Goal: Check status: Check status

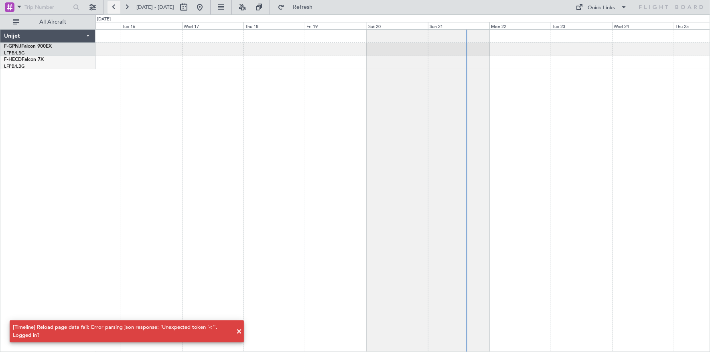
click at [113, 6] on button at bounding box center [113, 7] width 13 height 13
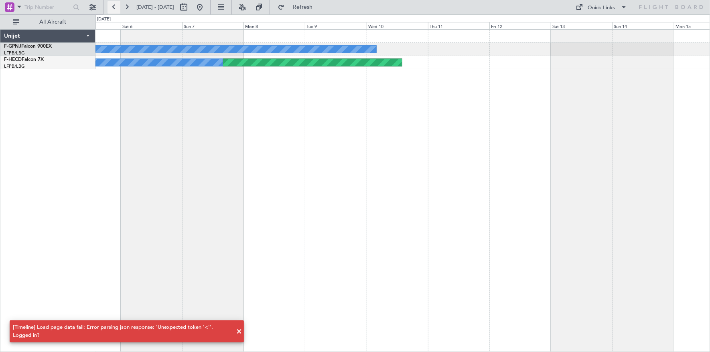
click at [113, 6] on button at bounding box center [113, 7] width 13 height 13
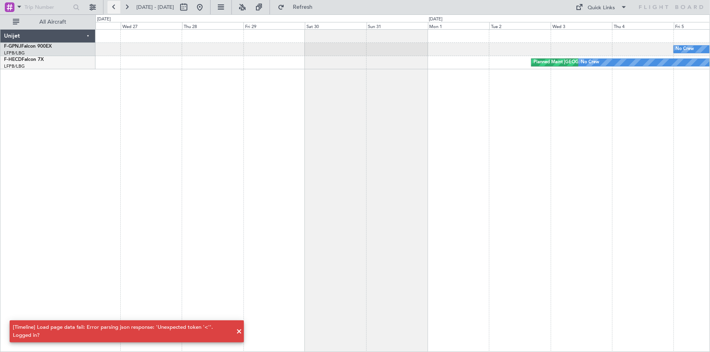
click at [113, 6] on button at bounding box center [113, 7] width 13 height 13
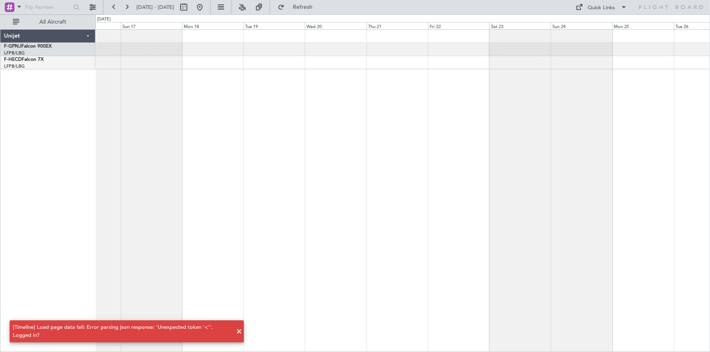
drag, startPoint x: 99, startPoint y: 329, endPoint x: 97, endPoint y: 313, distance: 16.6
click at [99, 323] on snack-bar-container "[Timeline] Load page data fail: Error parsing json response: 'Unexpected token …" at bounding box center [127, 332] width 234 height 22
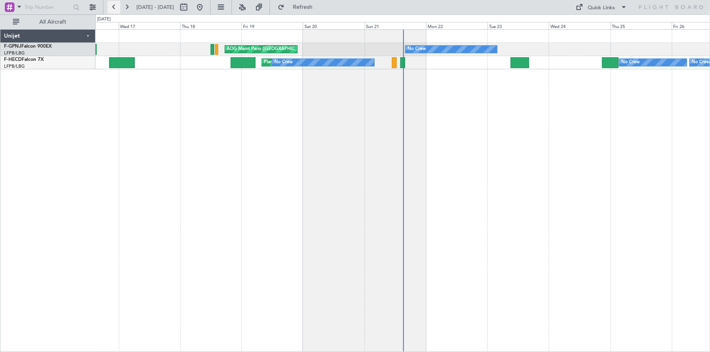
click at [115, 8] on button at bounding box center [113, 7] width 13 height 13
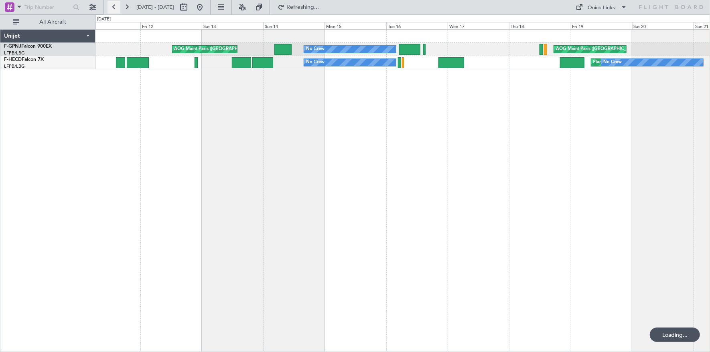
click at [115, 8] on button at bounding box center [113, 7] width 13 height 13
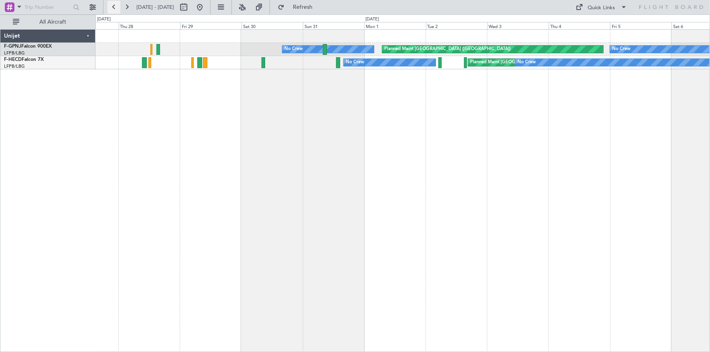
click at [115, 8] on button at bounding box center [113, 7] width 13 height 13
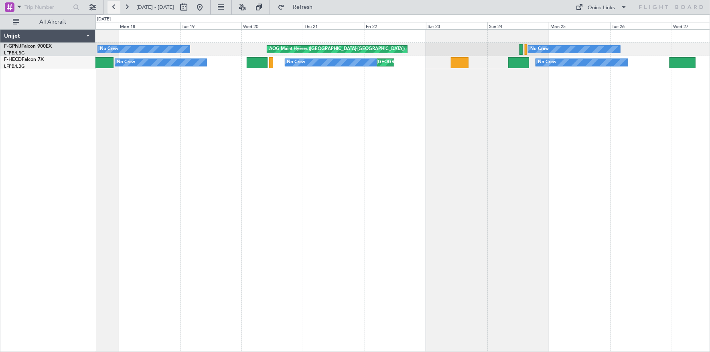
click at [115, 8] on button at bounding box center [113, 7] width 13 height 13
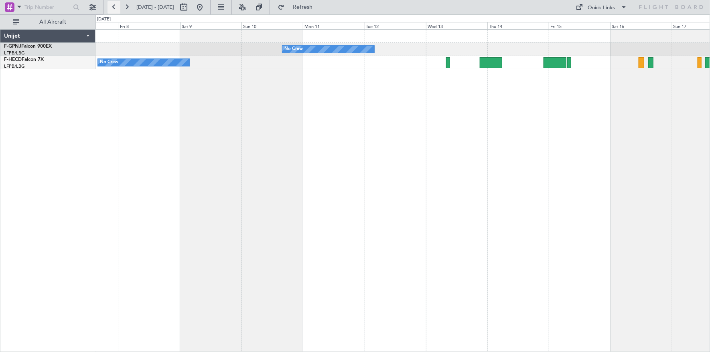
click at [115, 8] on button at bounding box center [113, 7] width 13 height 13
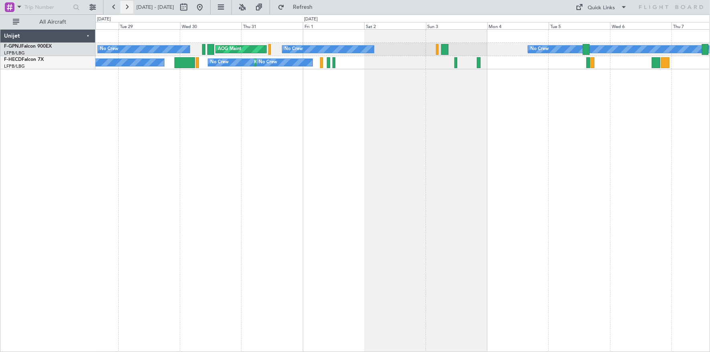
click at [129, 8] on button at bounding box center [126, 7] width 13 height 13
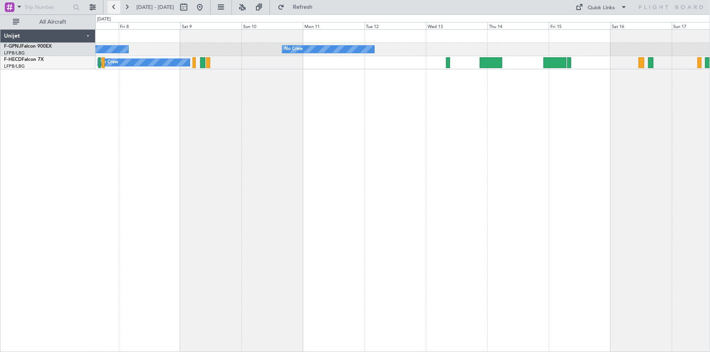
click at [117, 7] on button at bounding box center [113, 7] width 13 height 13
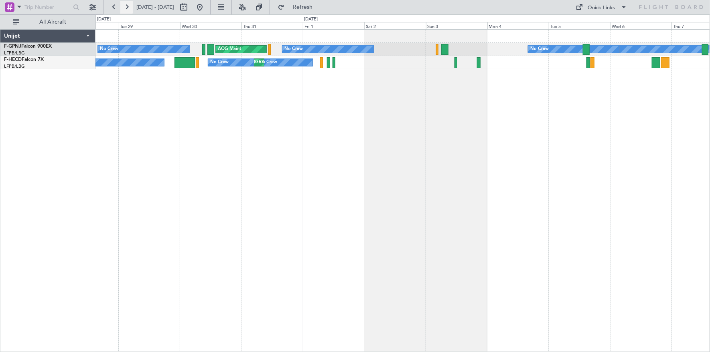
click at [128, 11] on button at bounding box center [126, 7] width 13 height 13
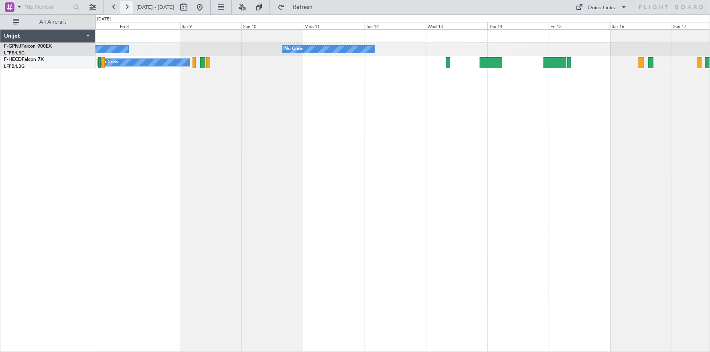
click at [125, 10] on button at bounding box center [126, 7] width 13 height 13
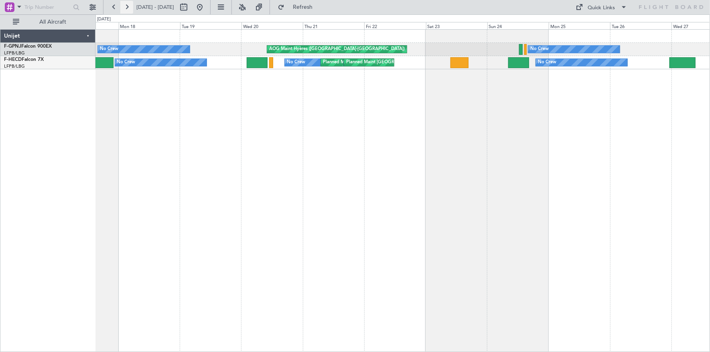
click at [128, 7] on button at bounding box center [126, 7] width 13 height 13
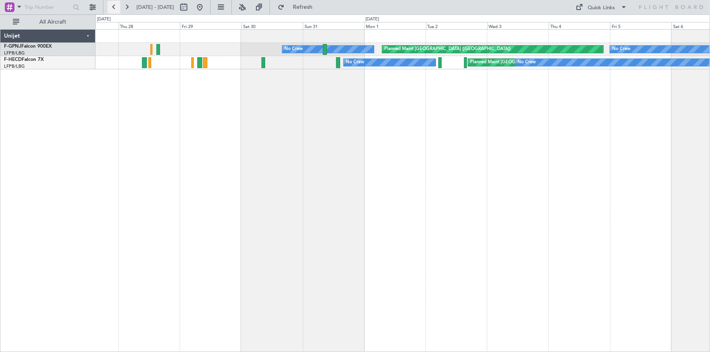
click at [115, 10] on button at bounding box center [113, 7] width 13 height 13
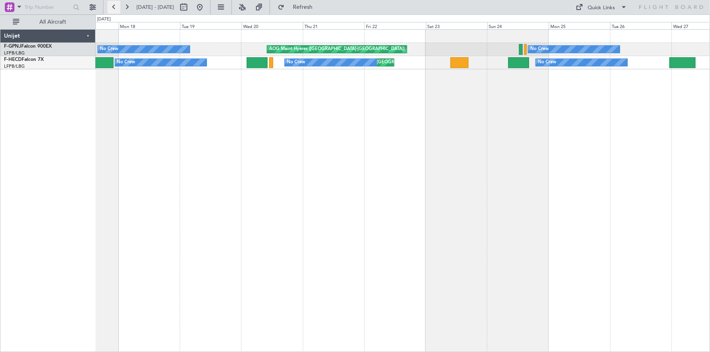
click at [115, 9] on button at bounding box center [113, 7] width 13 height 13
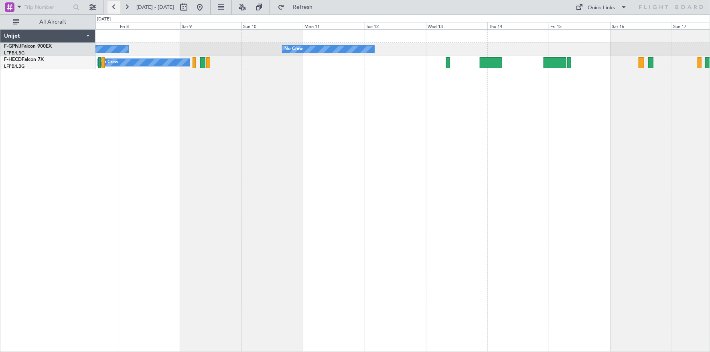
click at [115, 5] on button at bounding box center [113, 7] width 13 height 13
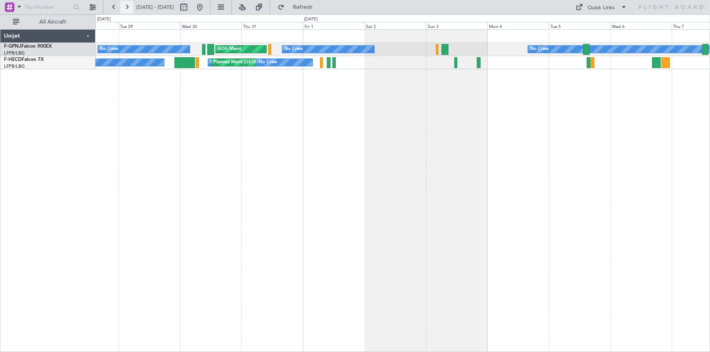
click at [124, 8] on button at bounding box center [126, 7] width 13 height 13
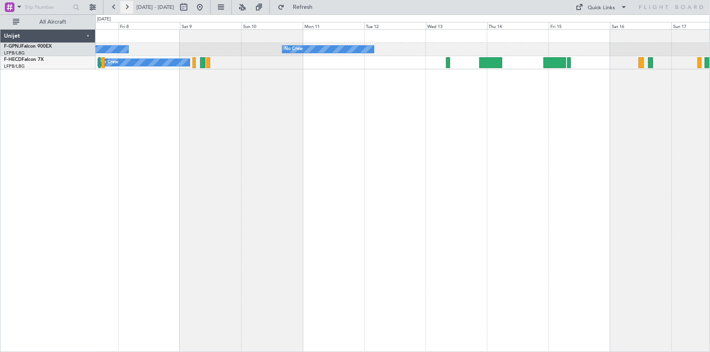
click at [127, 7] on button at bounding box center [126, 7] width 13 height 13
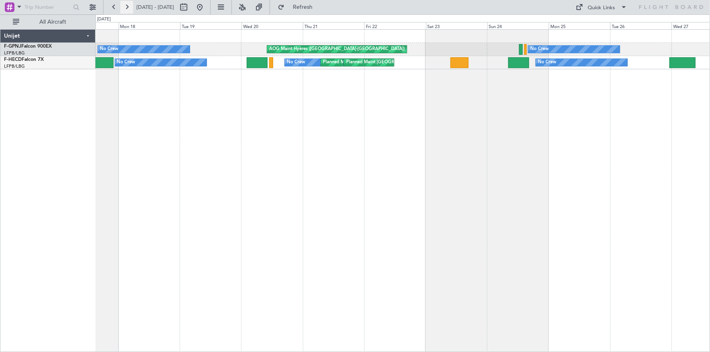
click at [124, 10] on button at bounding box center [126, 7] width 13 height 13
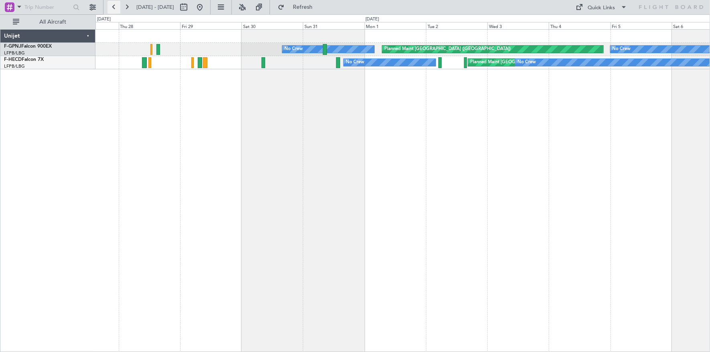
click at [115, 6] on button at bounding box center [113, 7] width 13 height 13
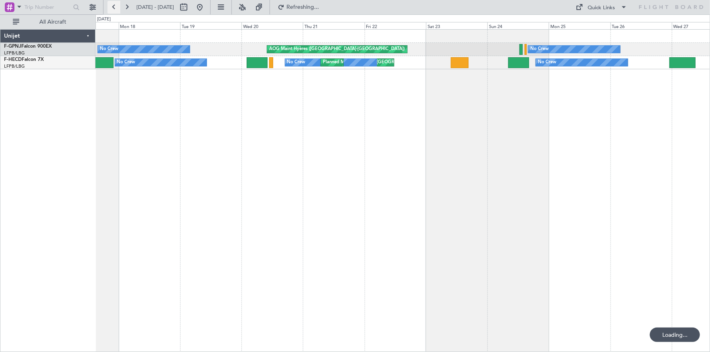
click at [115, 6] on button at bounding box center [113, 7] width 13 height 13
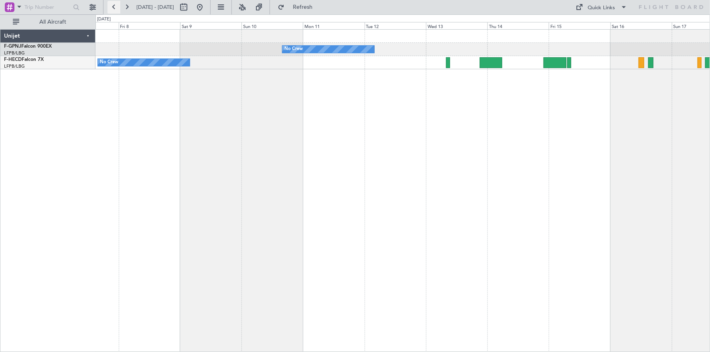
click at [112, 6] on button at bounding box center [113, 7] width 13 height 13
